Goal: Find contact information: Find contact information

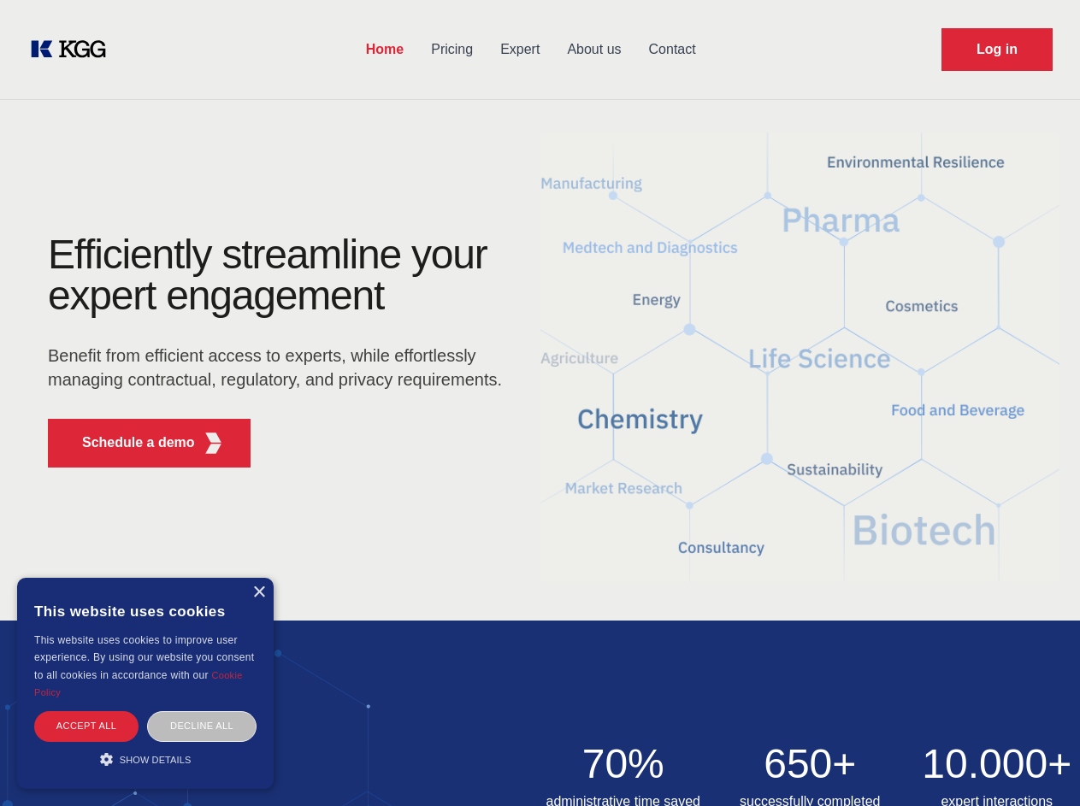
click at [539, 403] on div "Efficiently streamline your expert engagement Benefit from efficient access to …" at bounding box center [281, 357] width 520 height 247
click at [128, 443] on p "Schedule a demo" at bounding box center [138, 443] width 113 height 21
click at [258, 592] on div "× This website uses cookies This website uses cookies to improve user experienc…" at bounding box center [145, 683] width 256 height 211
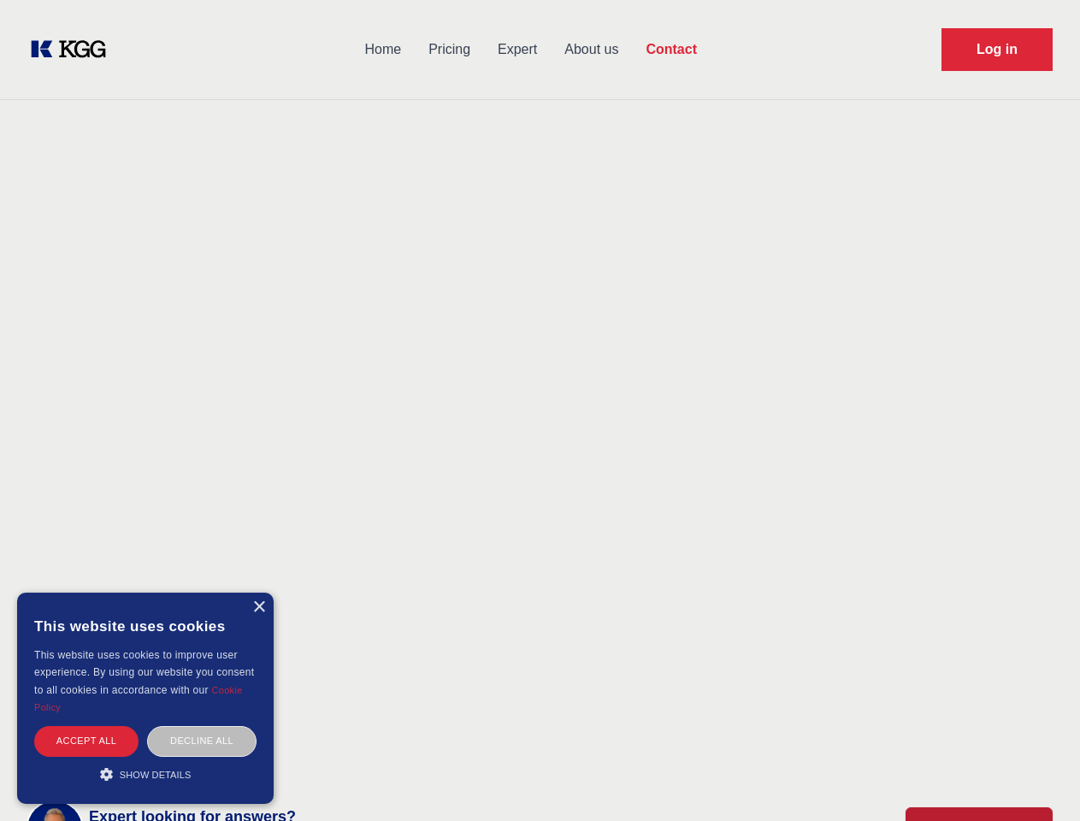
click at [86, 726] on div "Accept all" at bounding box center [86, 741] width 104 height 30
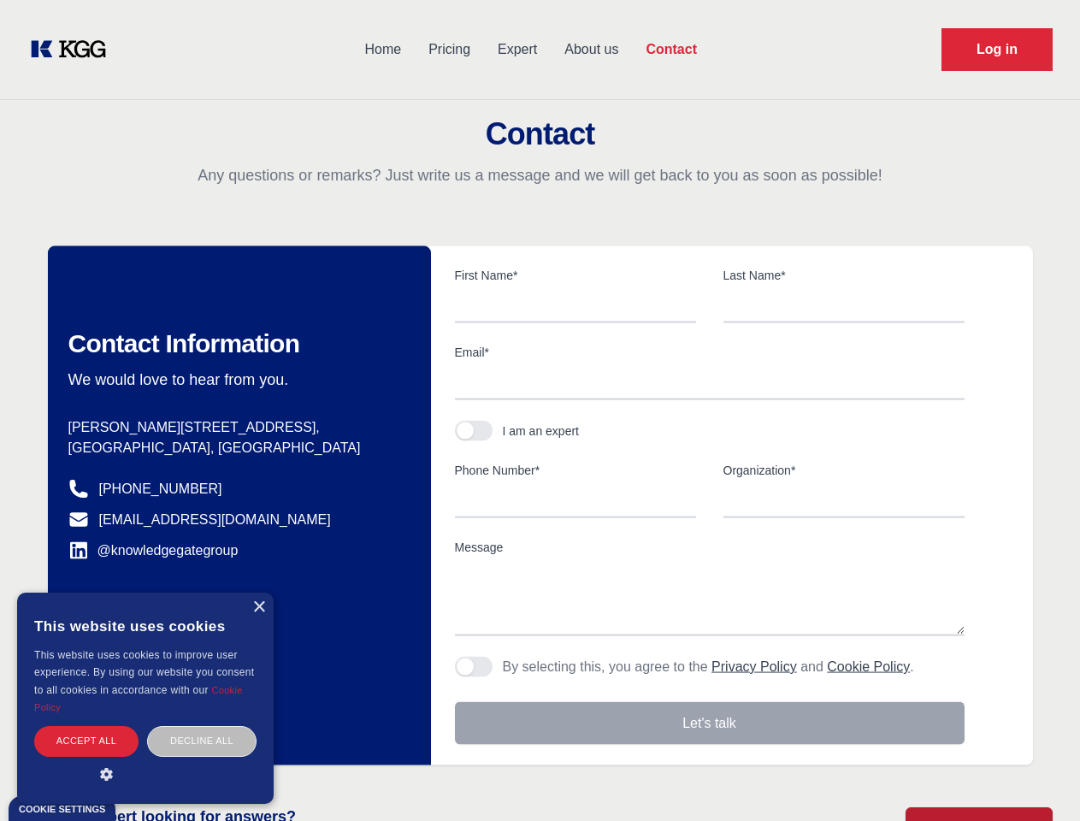
click at [202, 726] on div "Decline all" at bounding box center [201, 741] width 109 height 30
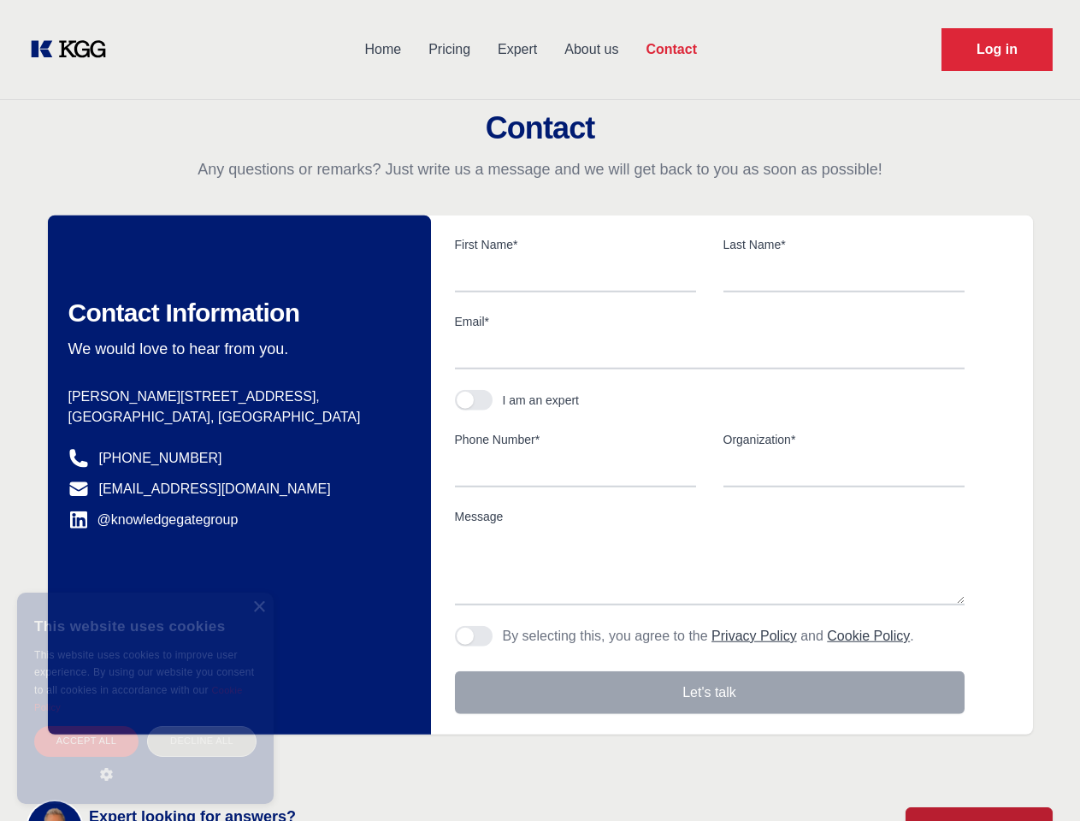
click at [145, 759] on main "Contact Any questions or remarks? Just write us a message and we will get back …" at bounding box center [540, 445] width 1080 height 890
